Goal: Information Seeking & Learning: Get advice/opinions

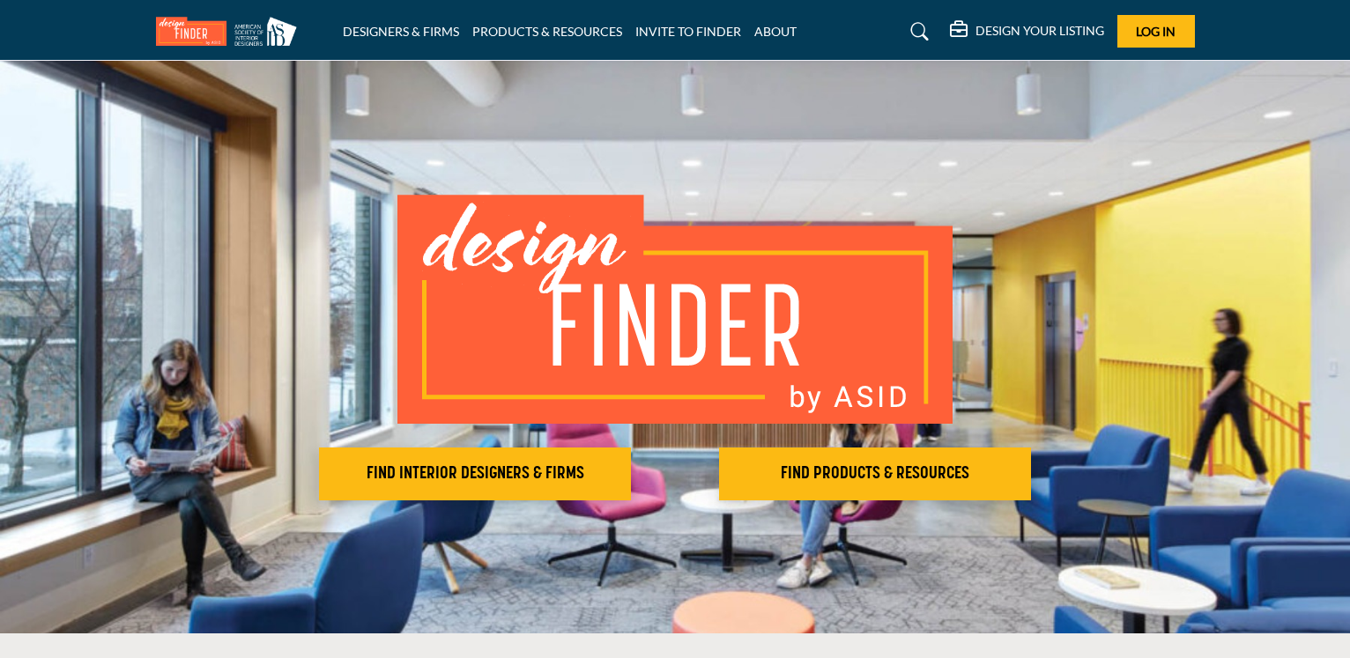
scroll to position [270, 0]
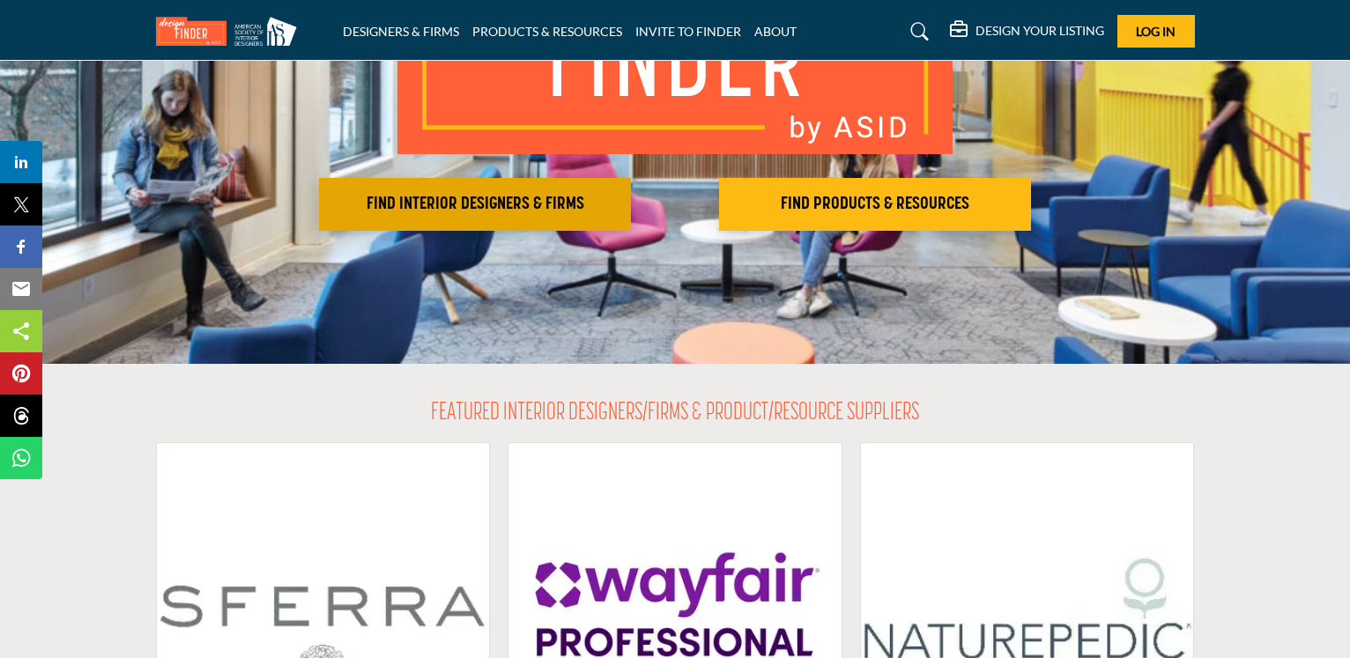
click at [448, 204] on h2 "FIND INTERIOR DESIGNERS & FIRMS" at bounding box center [474, 204] width 301 height 21
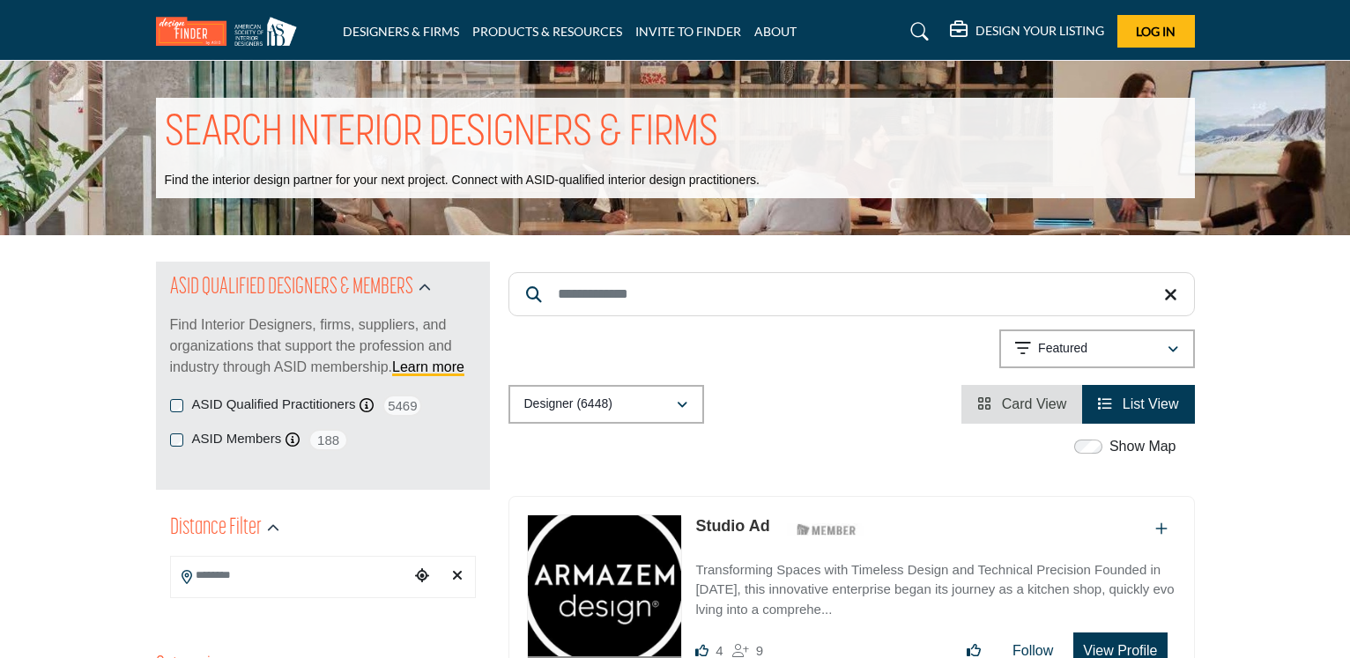
click at [604, 295] on input "Search Keyword" at bounding box center [852, 294] width 687 height 44
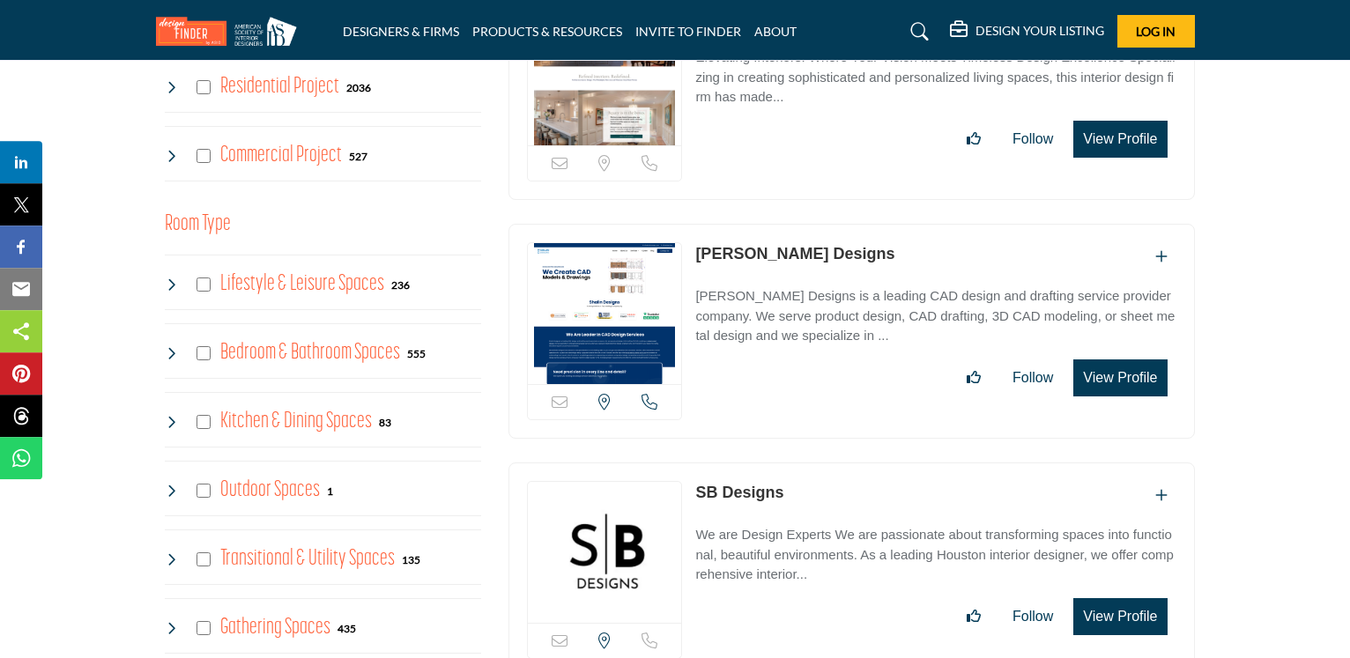
scroll to position [629, 0]
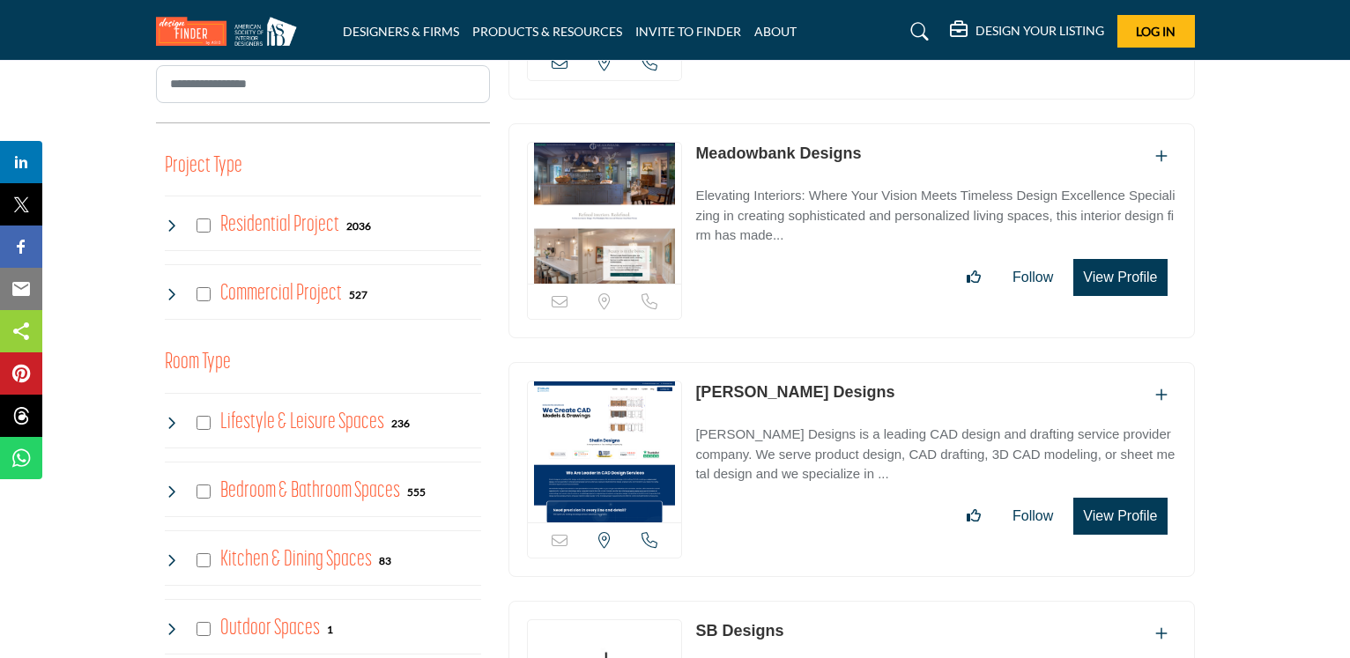
type input "**********"
click at [204, 235] on div "Residential Project 2036" at bounding box center [268, 226] width 207 height 32
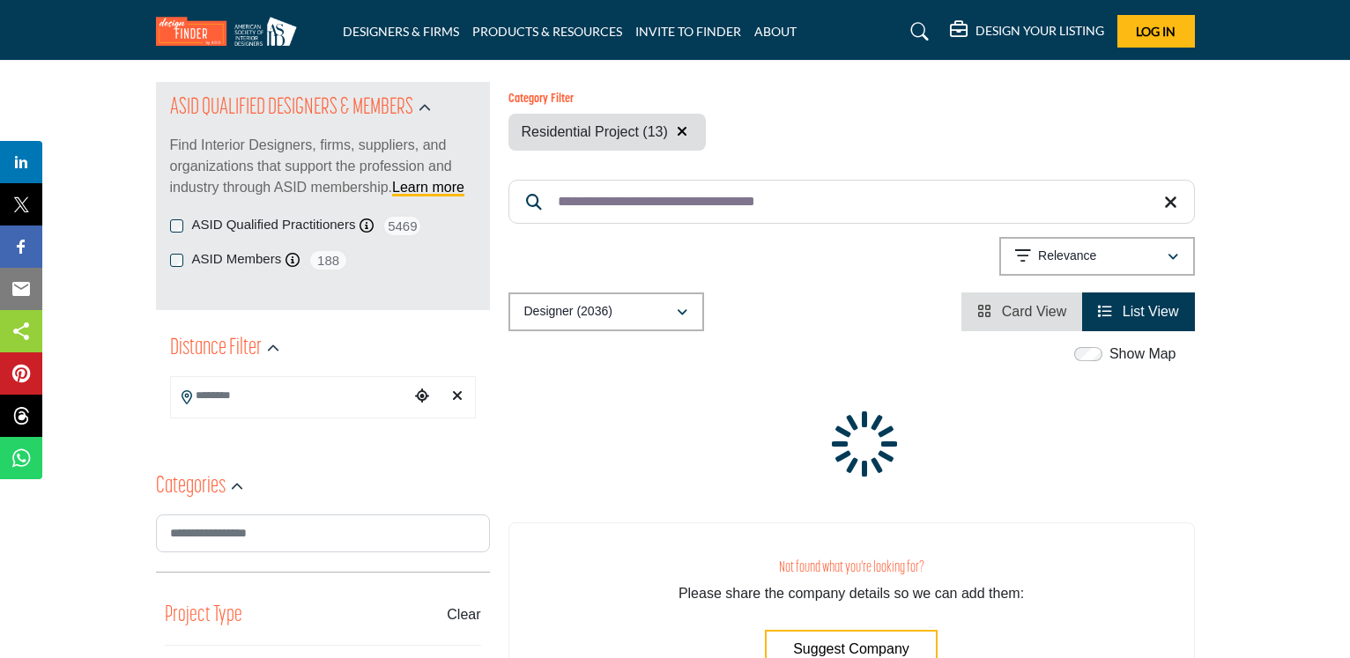
scroll to position [360, 0]
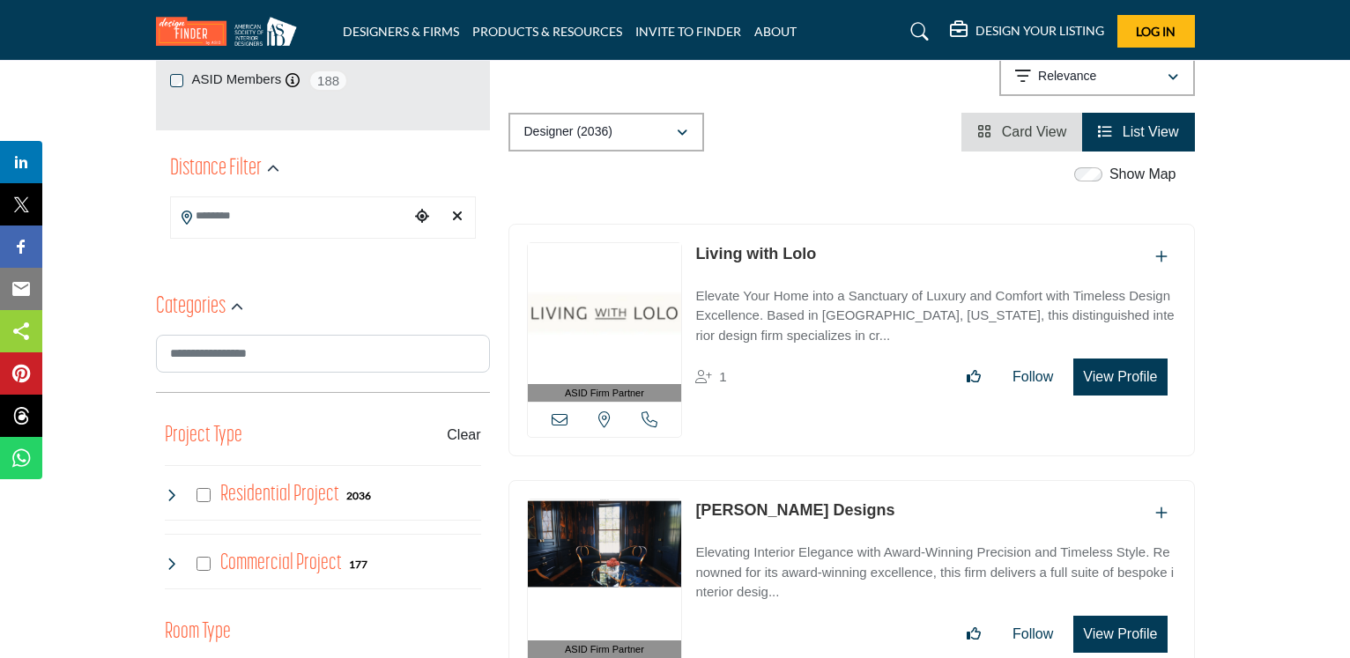
click at [303, 212] on input "Search Location" at bounding box center [290, 216] width 238 height 34
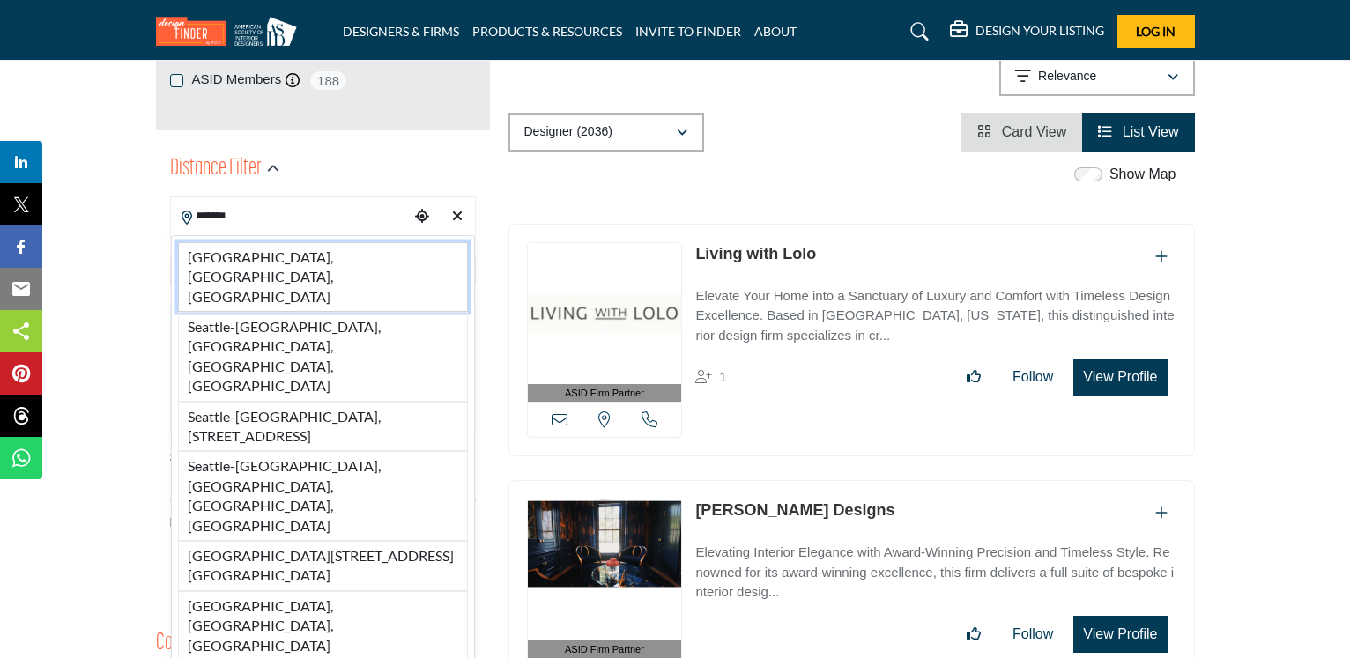
click at [275, 259] on li "[GEOGRAPHIC_DATA], [GEOGRAPHIC_DATA], [GEOGRAPHIC_DATA]" at bounding box center [323, 277] width 290 height 70
type input "**********"
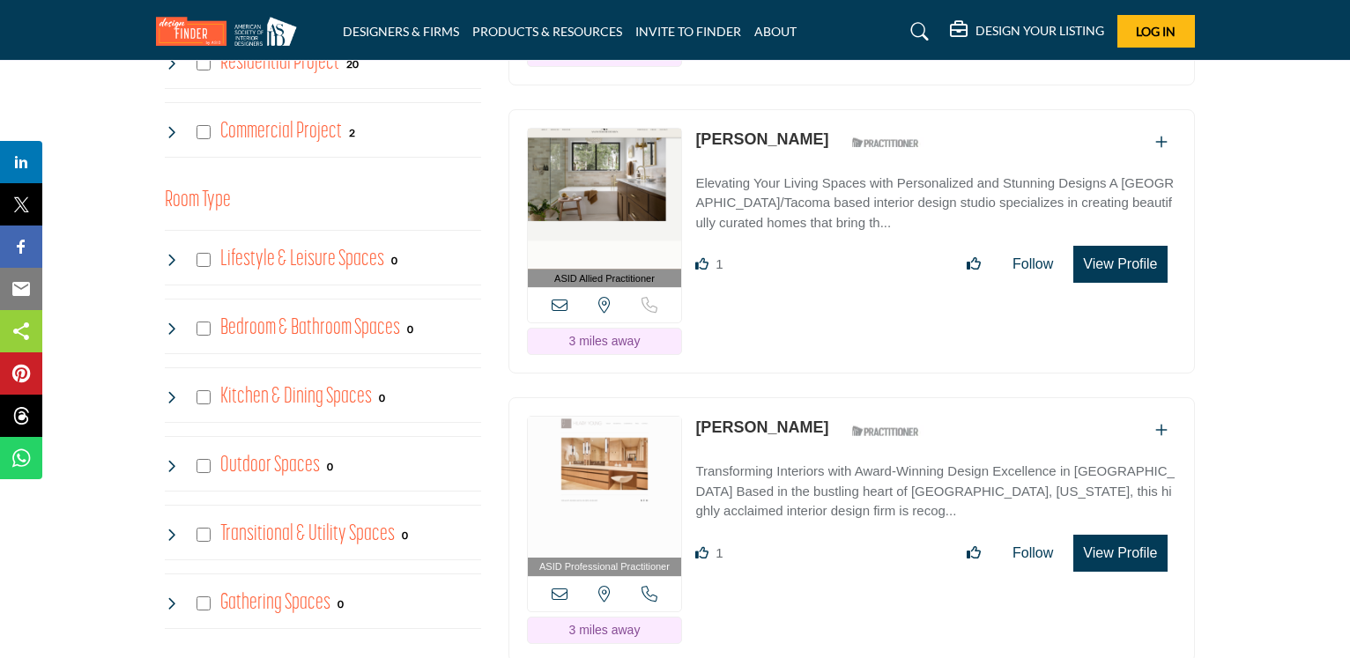
scroll to position [1169, 0]
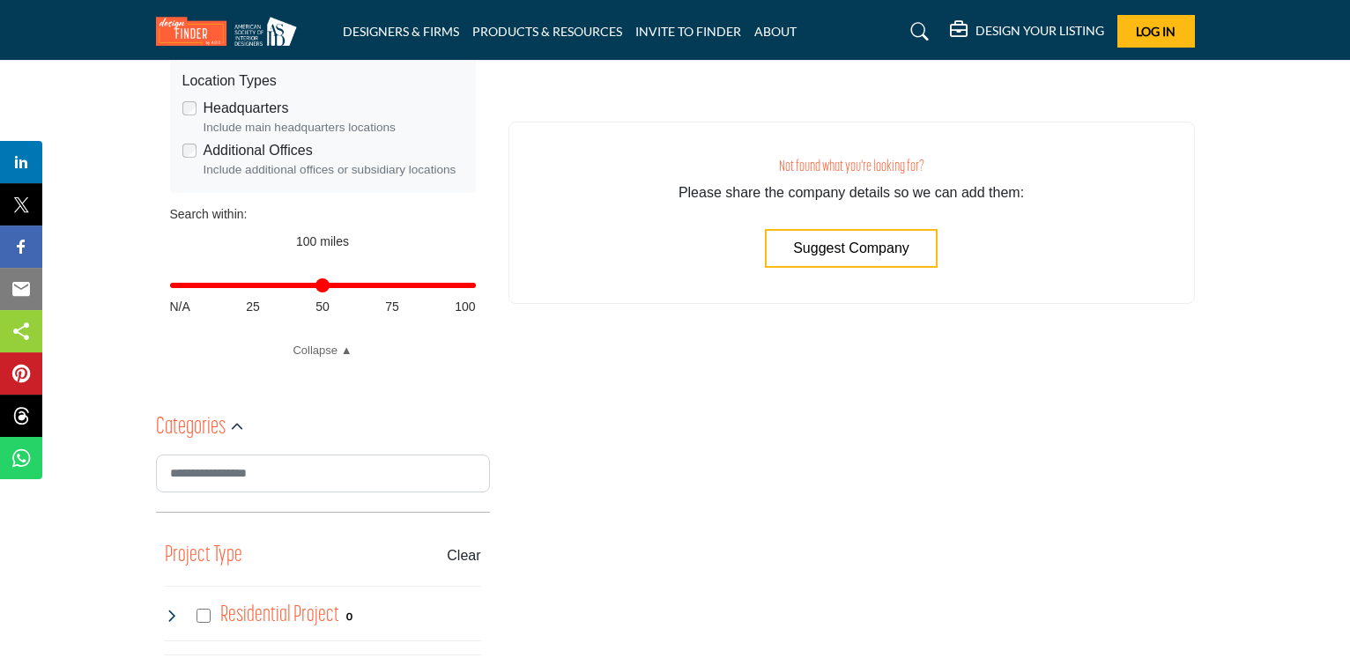
scroll to position [629, 0]
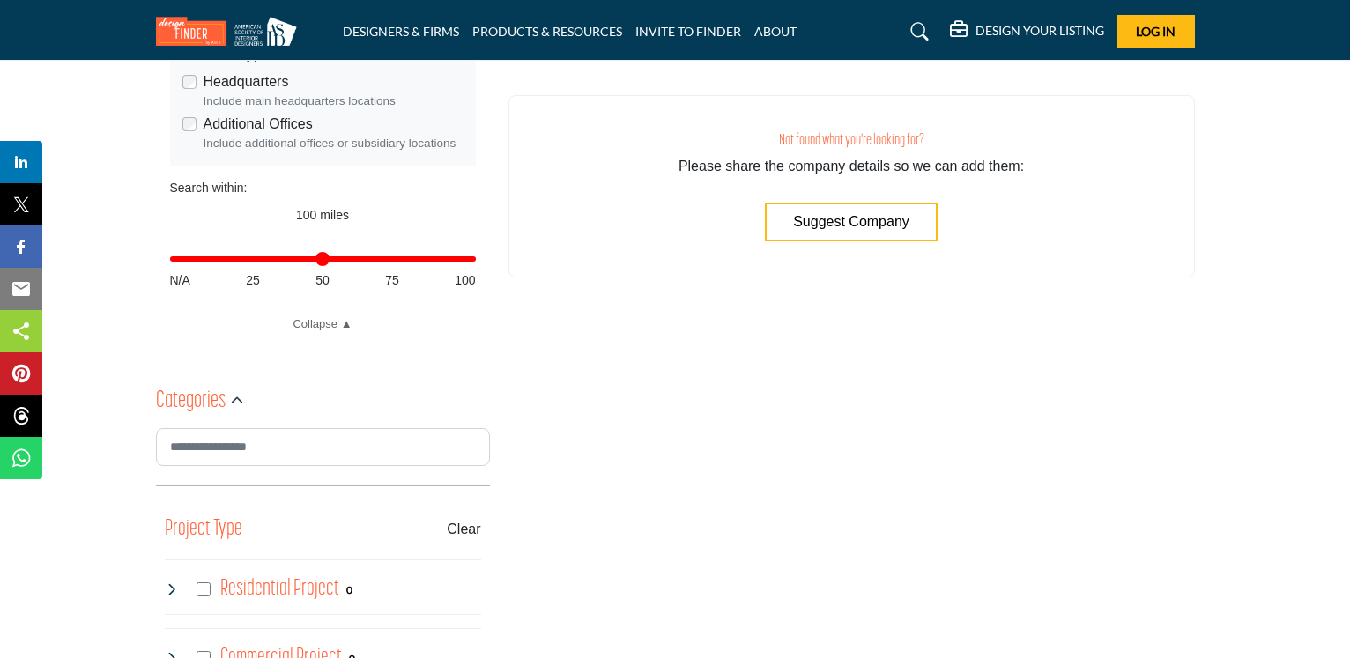
click at [251, 280] on span "25" at bounding box center [253, 280] width 14 height 19
drag, startPoint x: 465, startPoint y: 256, endPoint x: 250, endPoint y: 249, distance: 215.2
type input "**"
click at [250, 257] on input "Distance in miles" at bounding box center [323, 259] width 306 height 4
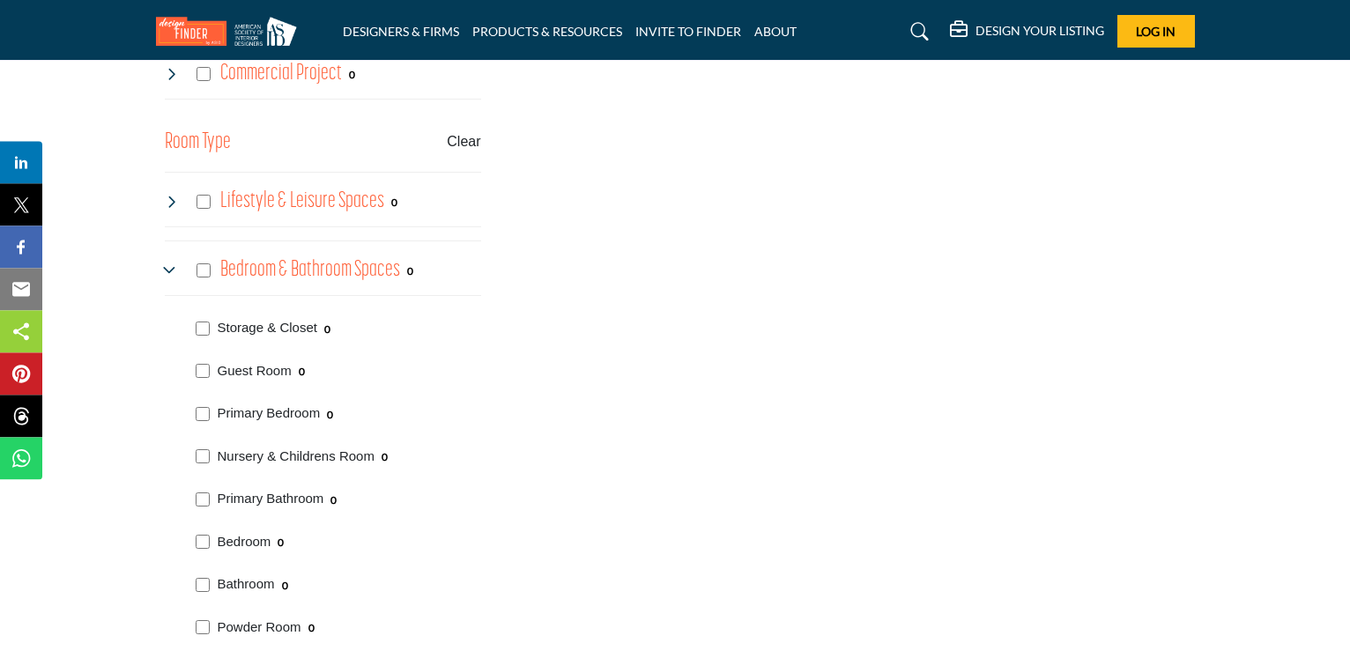
scroll to position [1259, 0]
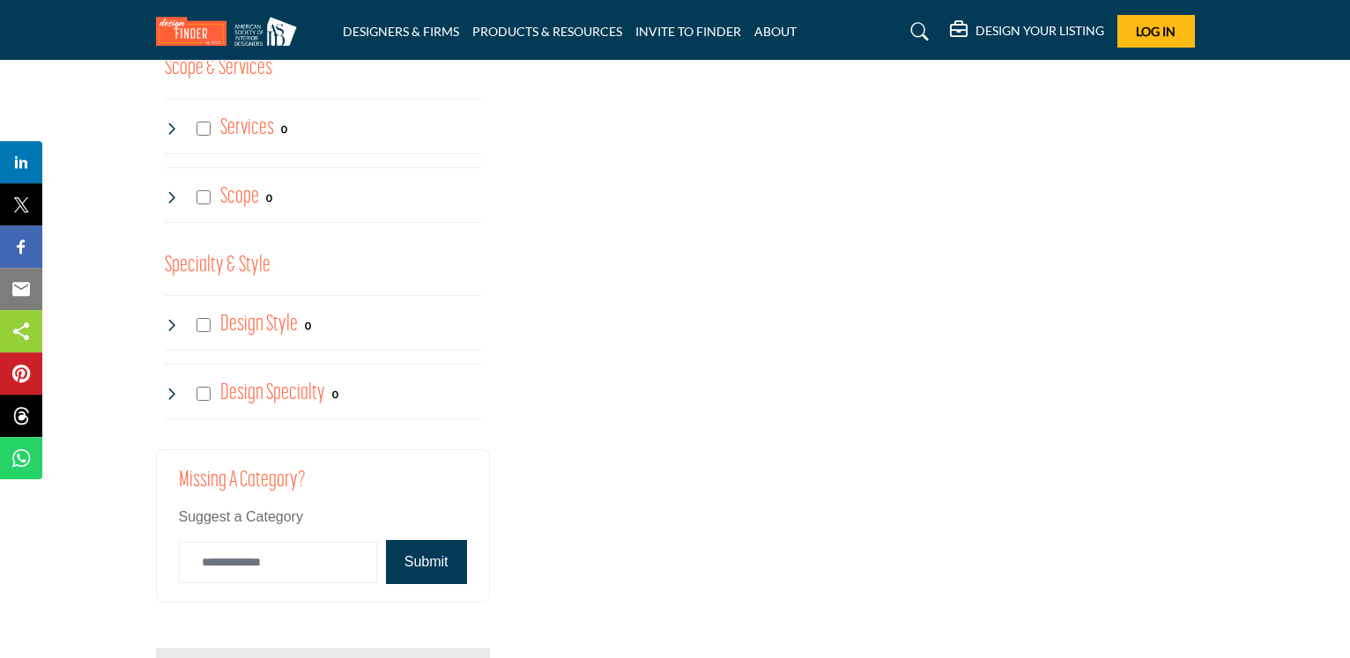
scroll to position [2337, 0]
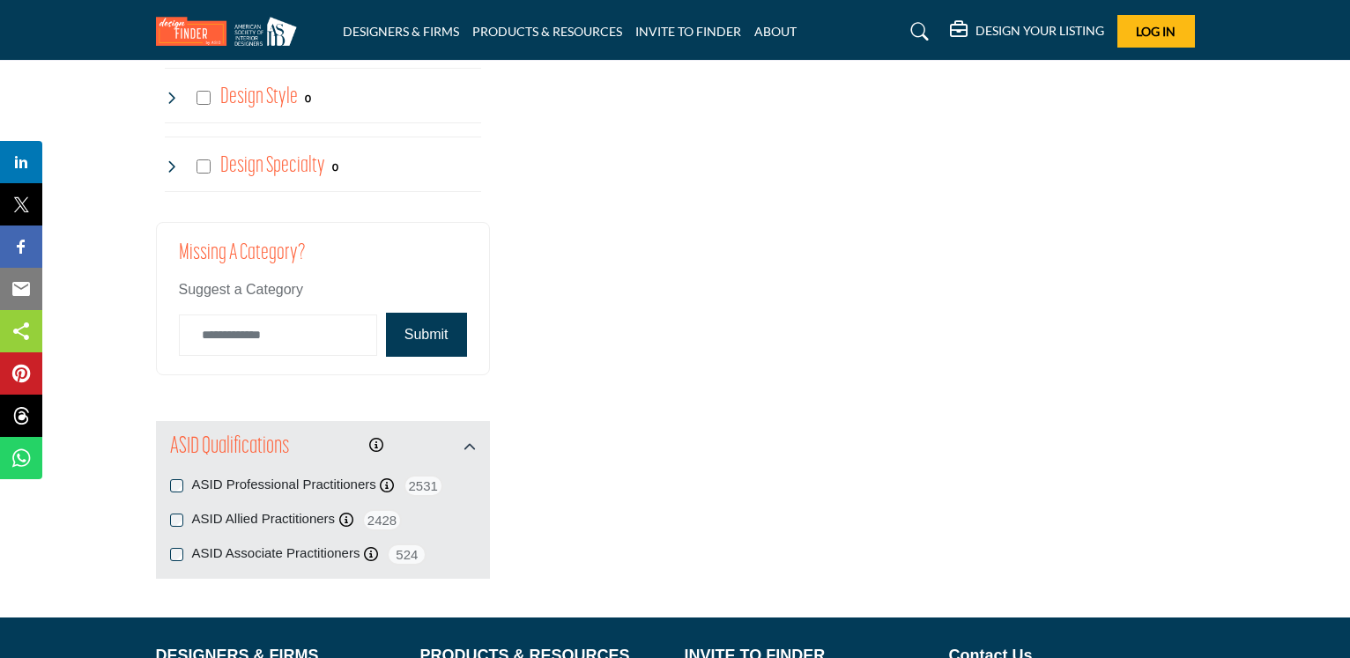
click at [279, 95] on h4 "Design Style" at bounding box center [259, 97] width 78 height 31
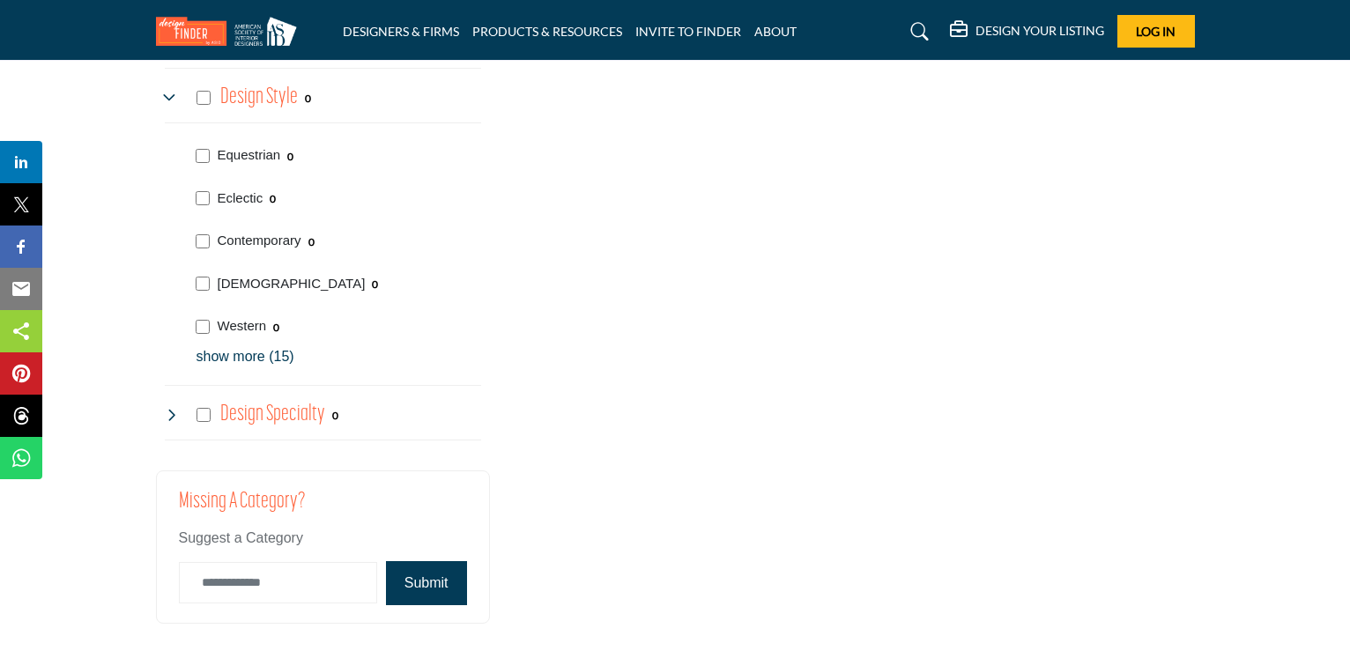
click at [256, 360] on p "show more (15)" at bounding box center [339, 356] width 285 height 21
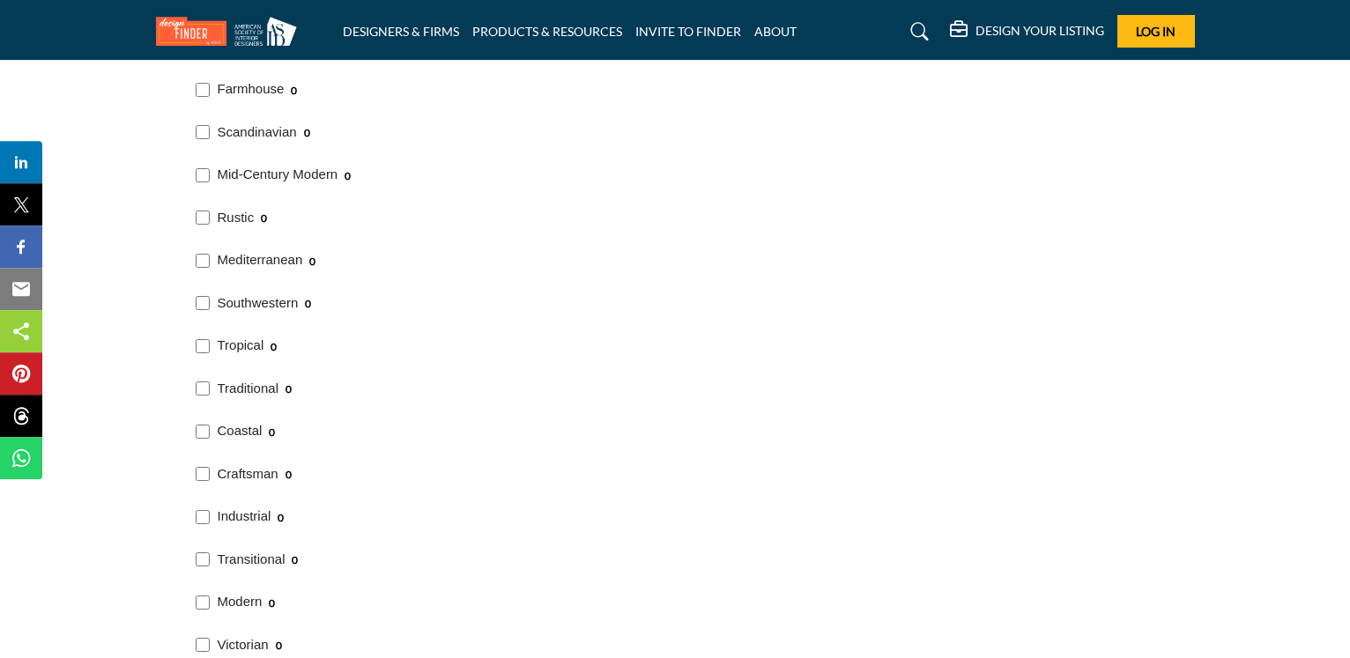
scroll to position [2697, 0]
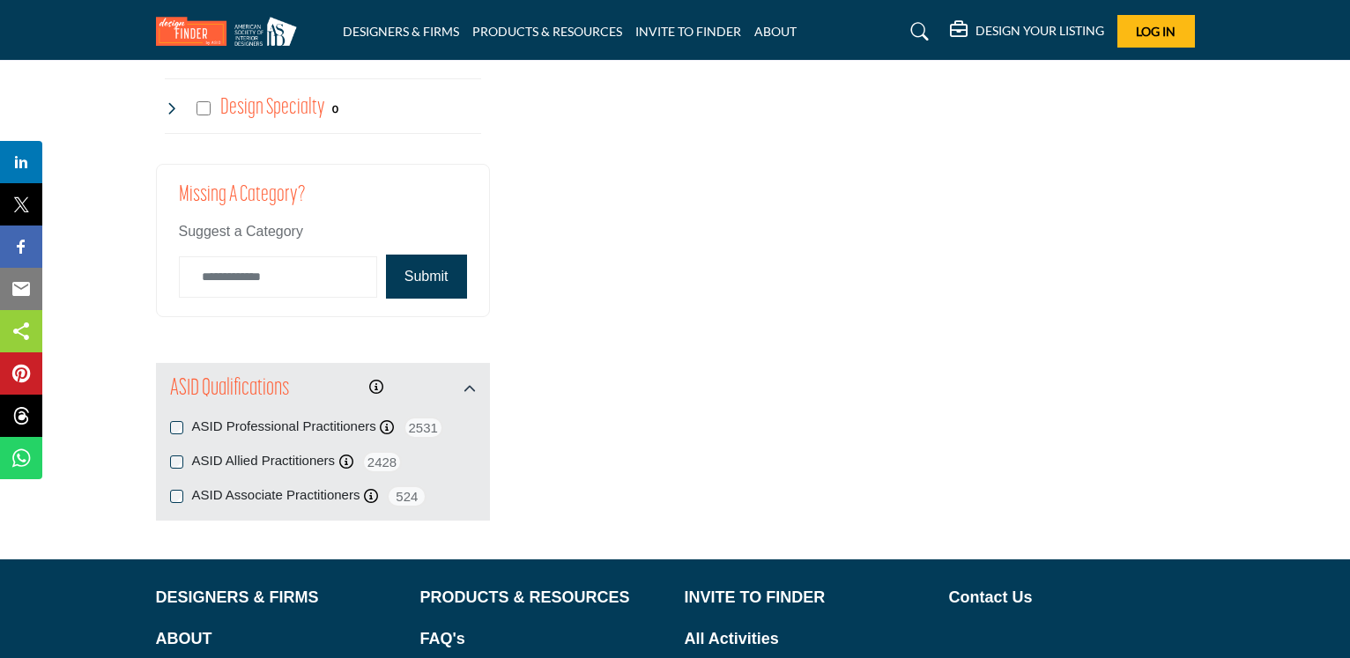
scroll to position [3236, 0]
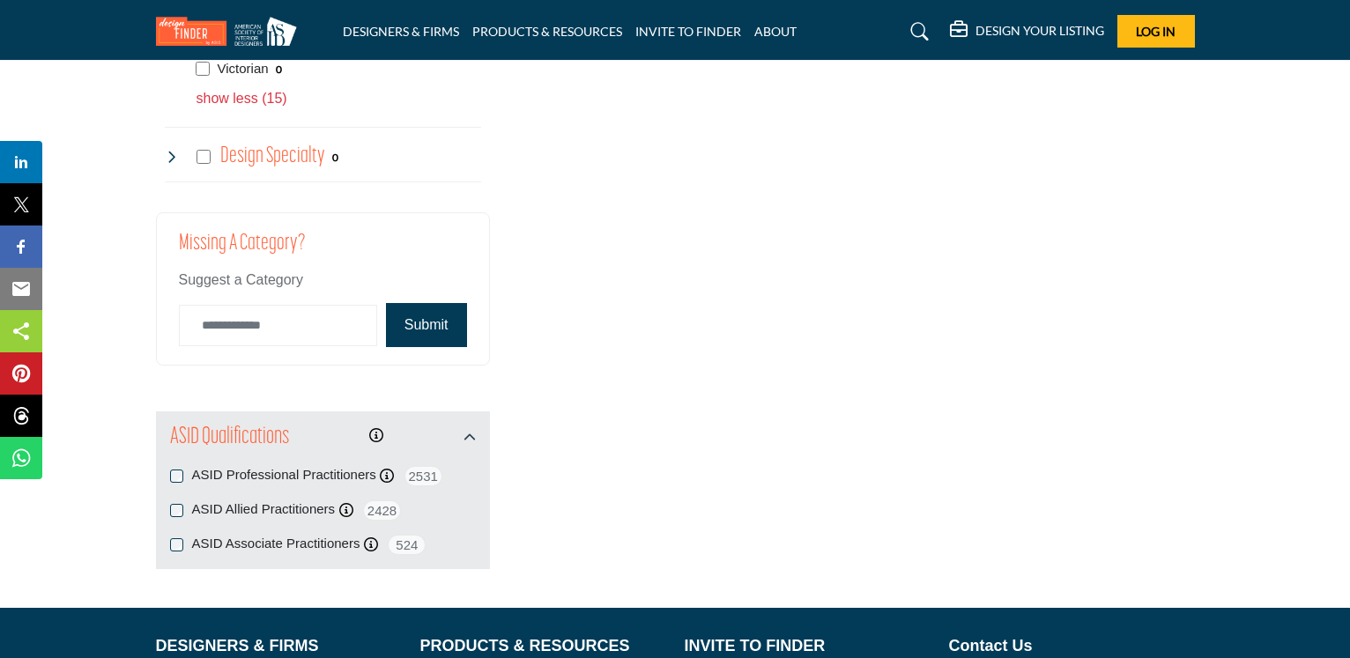
click at [425, 322] on button "Submit" at bounding box center [426, 325] width 81 height 44
click at [290, 324] on input "Category Name" at bounding box center [278, 325] width 198 height 41
click at [454, 332] on button "Submit" at bounding box center [426, 325] width 81 height 44
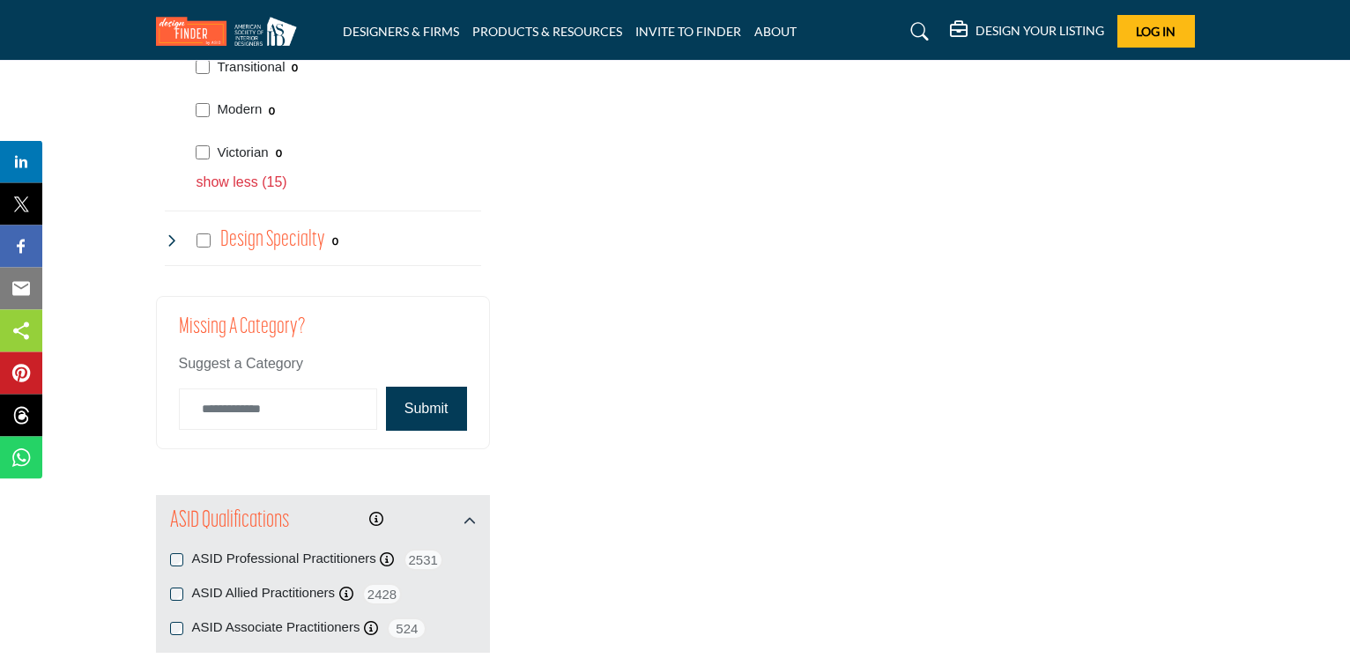
scroll to position [3146, 0]
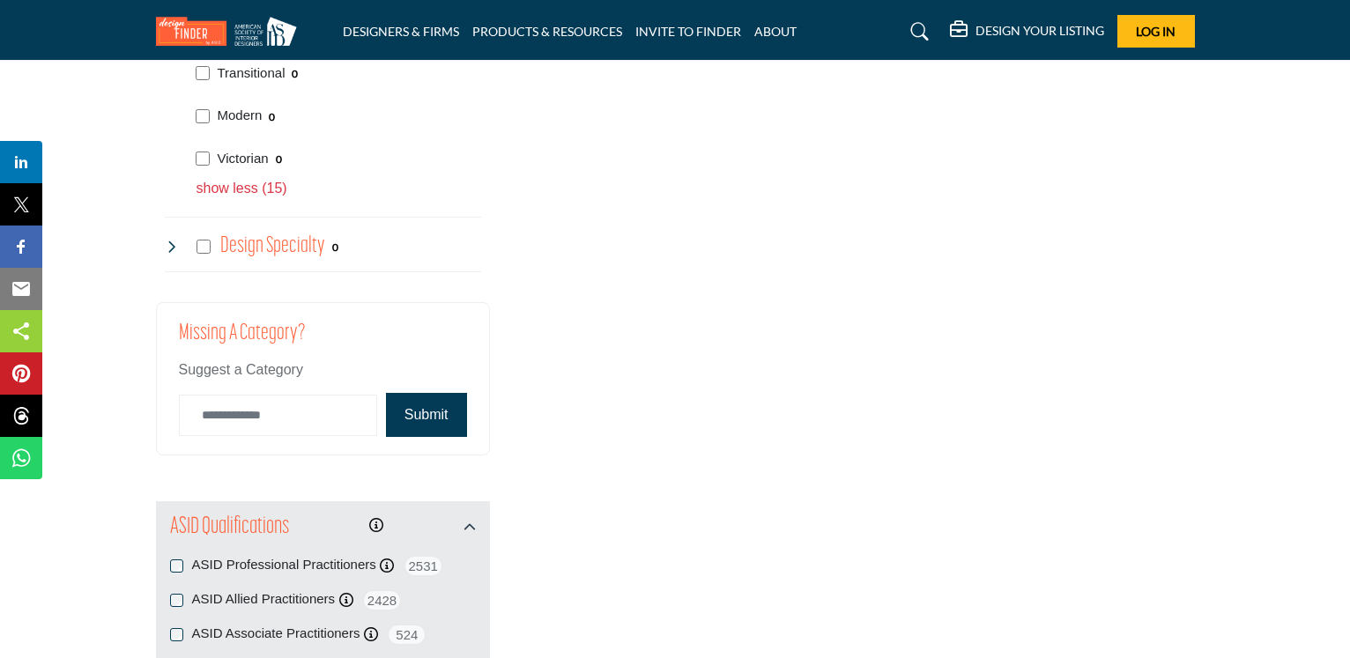
click at [285, 241] on h4 "Design Specialty" at bounding box center [272, 246] width 105 height 31
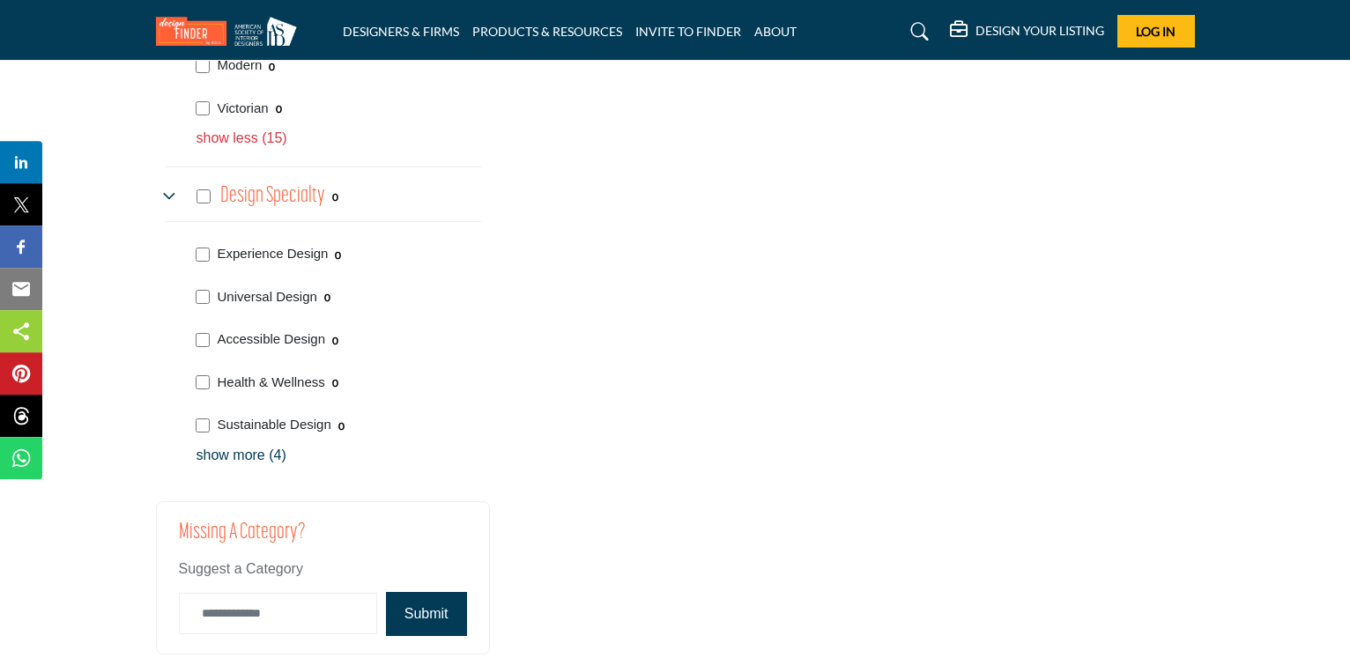
scroll to position [3236, 0]
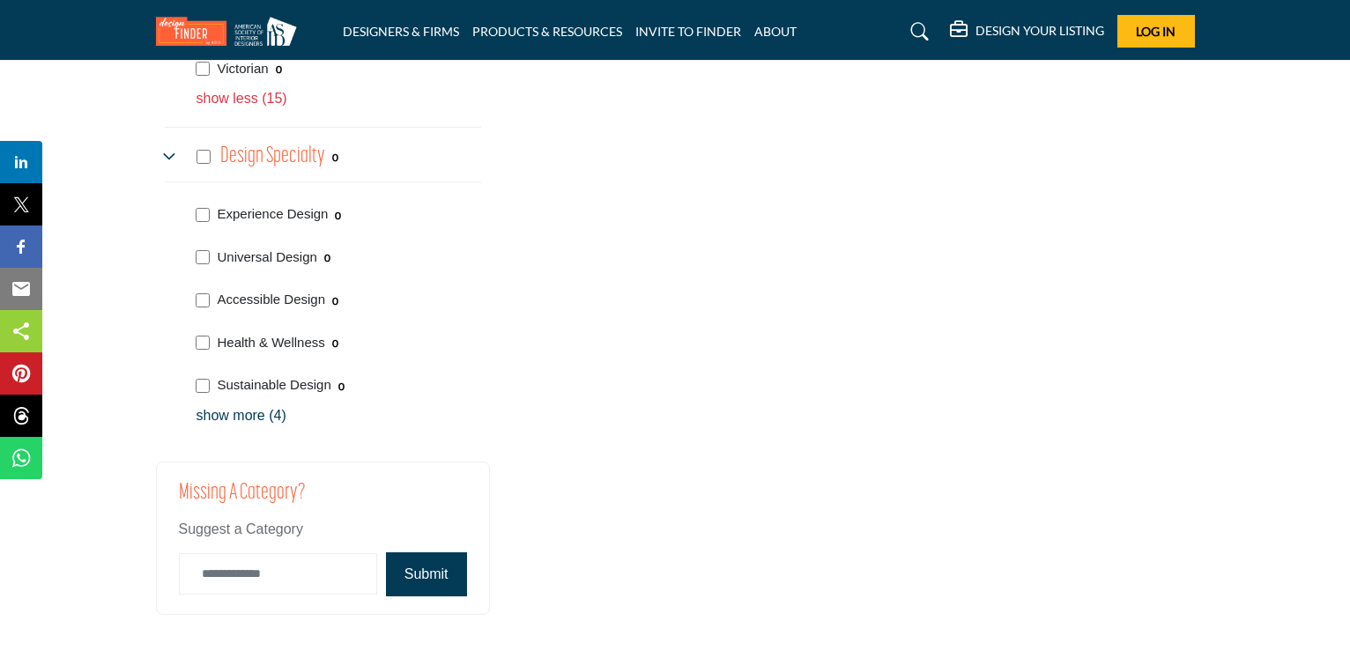
click at [257, 416] on p "show more (4)" at bounding box center [339, 415] width 285 height 21
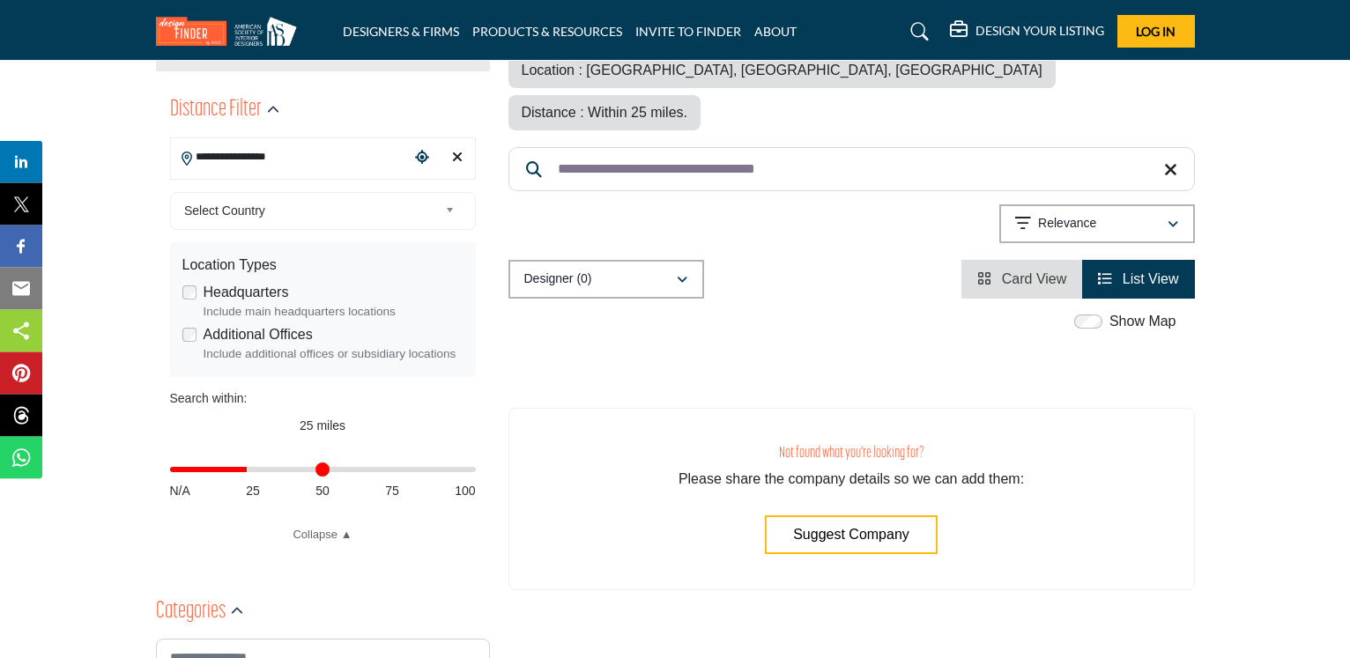
scroll to position [449, 0]
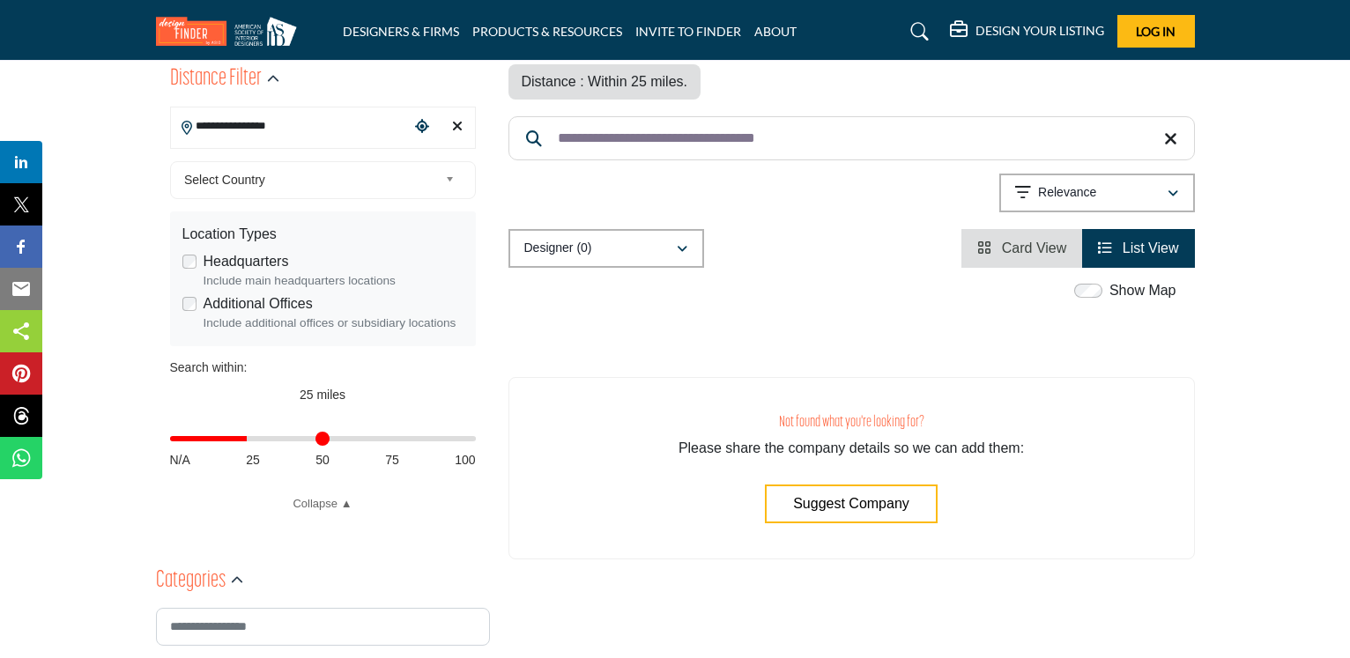
click at [828, 496] on span "Suggest Company" at bounding box center [851, 503] width 116 height 15
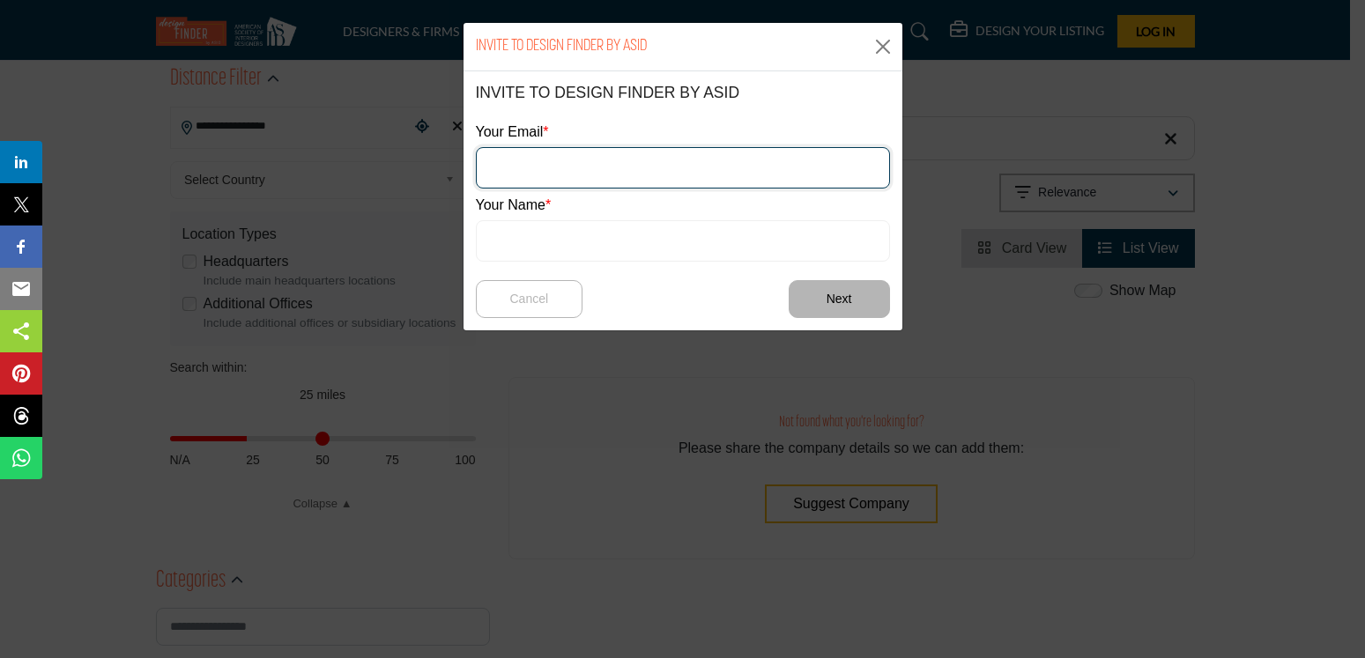
click at [522, 166] on input "email" at bounding box center [683, 167] width 414 height 41
type input "**********"
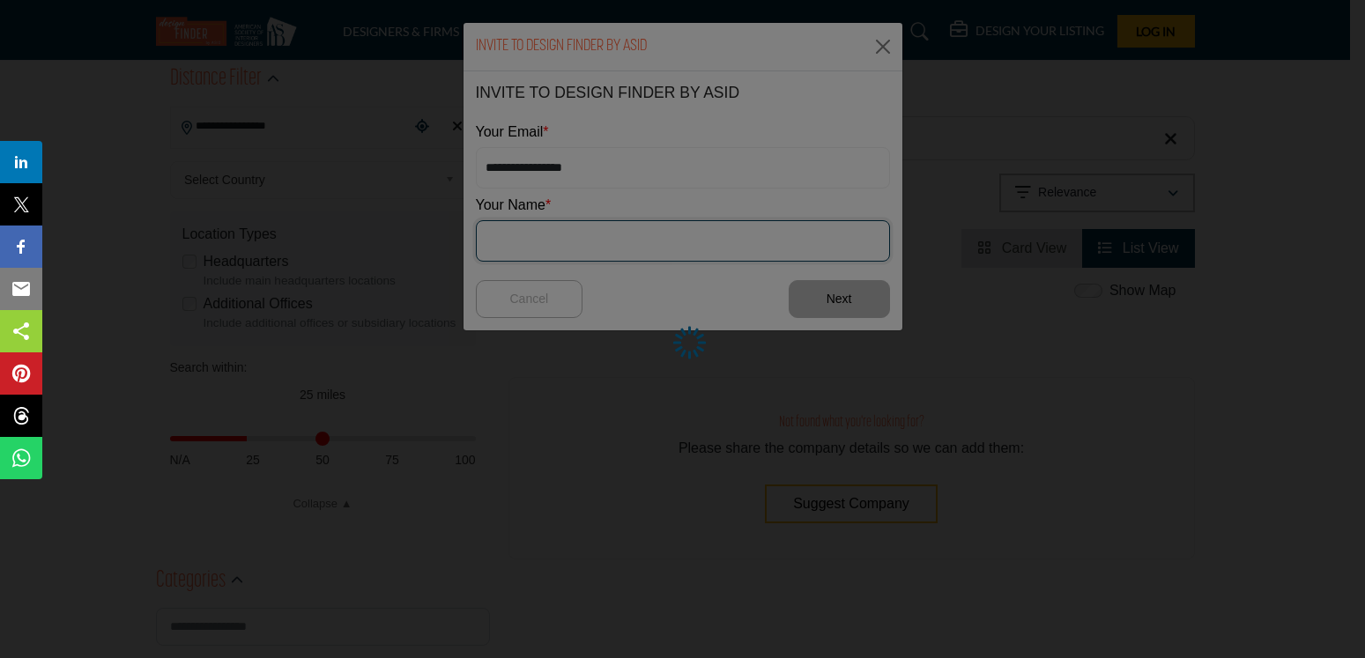
click at [558, 235] on input "text" at bounding box center [683, 240] width 414 height 41
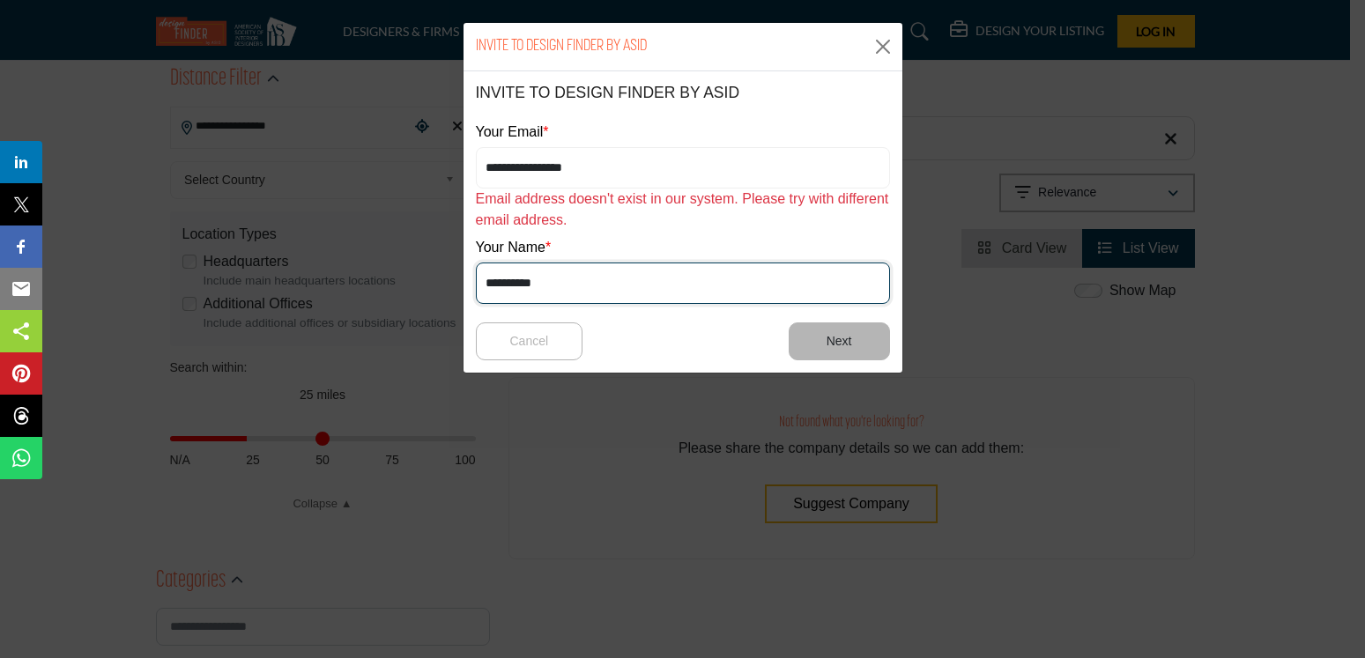
type input "**********"
click at [830, 349] on button "Next" at bounding box center [839, 342] width 101 height 38
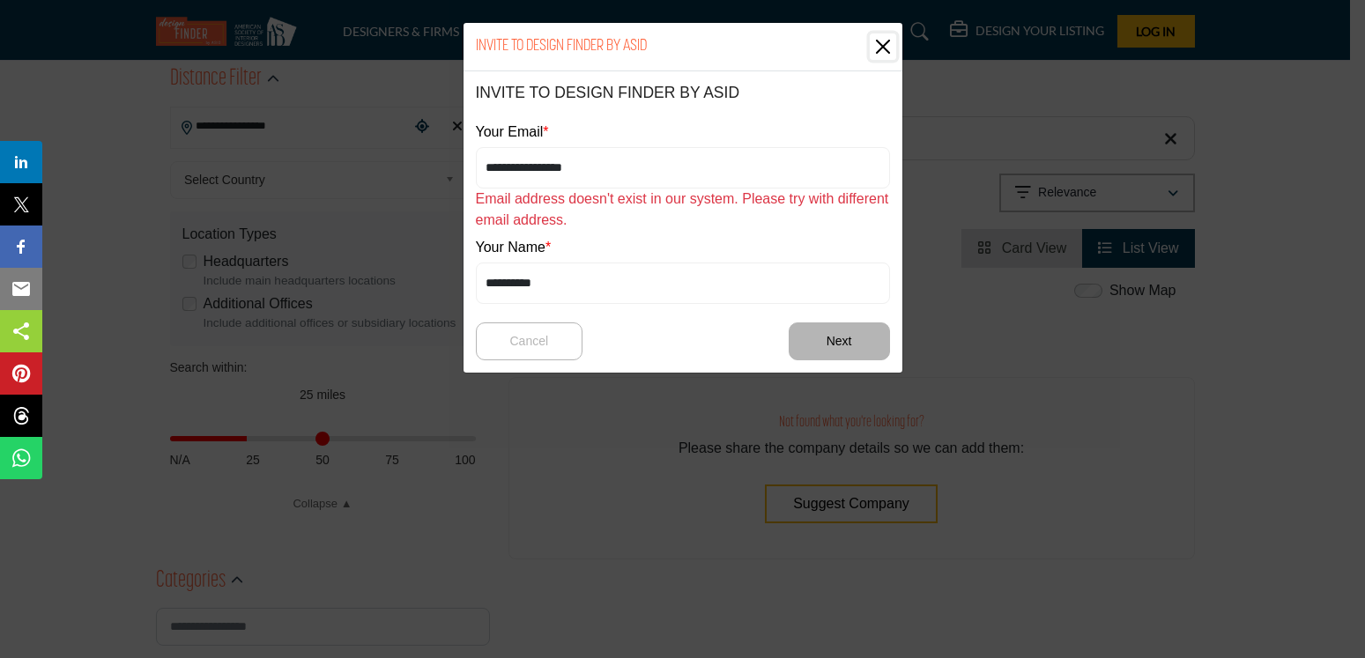
click at [881, 49] on button "Close" at bounding box center [883, 46] width 26 height 26
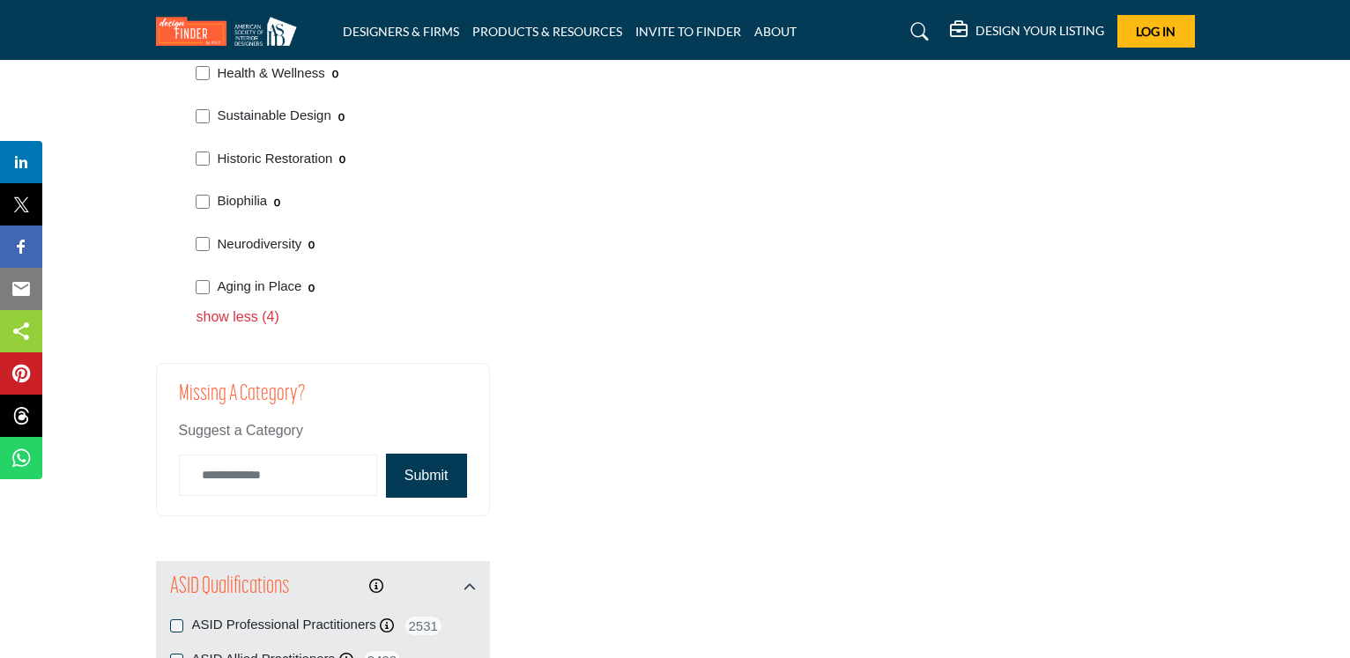
scroll to position [3864, 0]
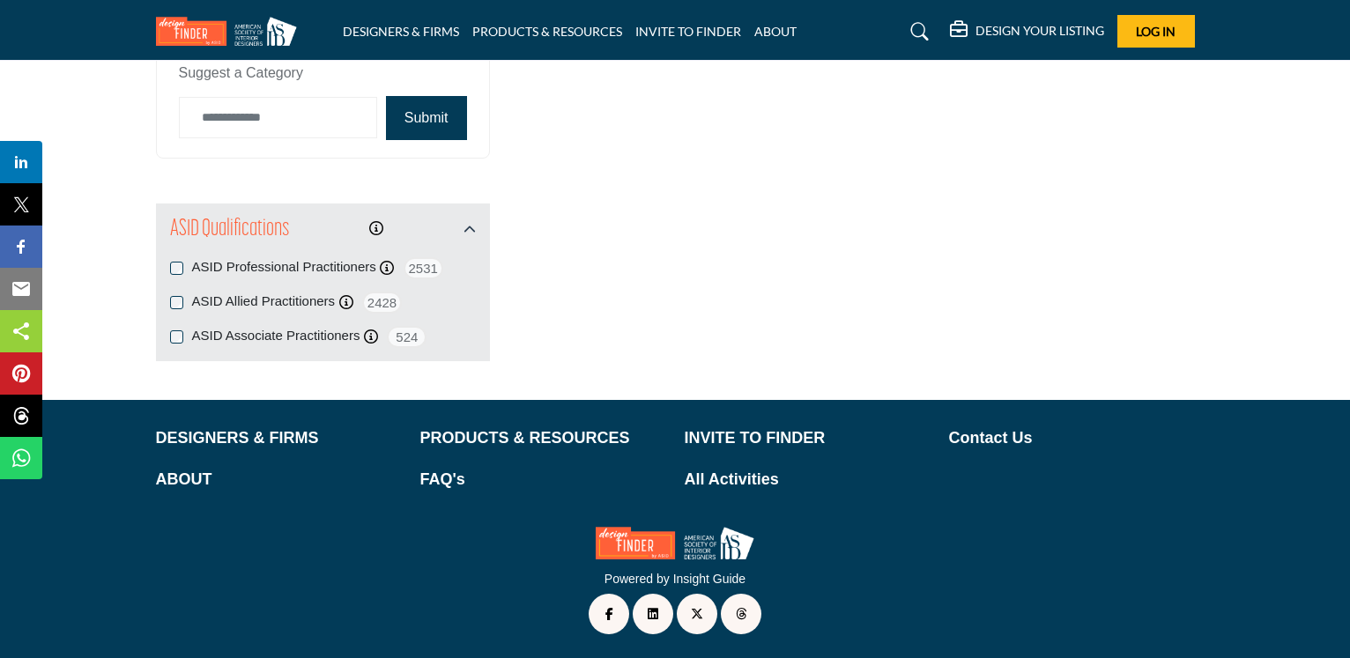
click at [415, 127] on button "Submit" at bounding box center [426, 118] width 81 height 44
